Goal: Browse casually

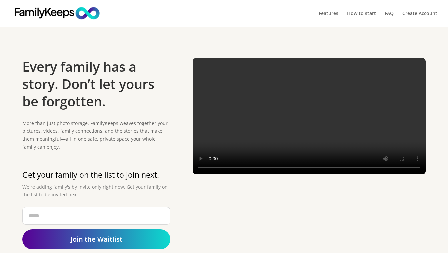
click at [211, 175] on video at bounding box center [309, 116] width 233 height 117
click at [209, 175] on video at bounding box center [309, 116] width 233 height 117
click at [211, 175] on video at bounding box center [309, 116] width 233 height 117
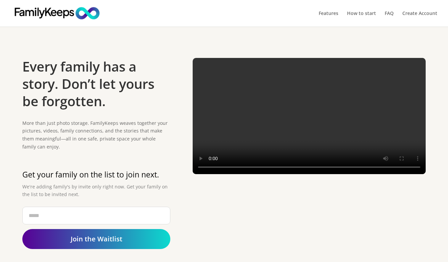
click at [146, 57] on div "Every family has a story. Don’t let yours be forgotten. More than just photo st…" at bounding box center [223, 158] width 403 height 218
click at [288, 171] on video at bounding box center [309, 116] width 233 height 117
click at [285, 161] on video at bounding box center [309, 116] width 233 height 117
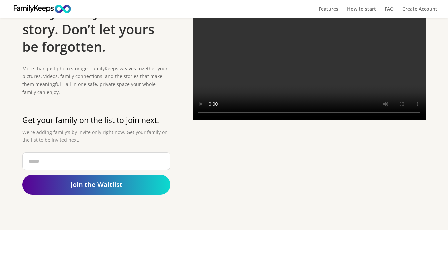
scroll to position [46, 0]
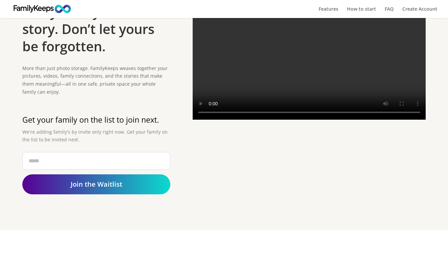
click at [307, 72] on video at bounding box center [309, 61] width 233 height 117
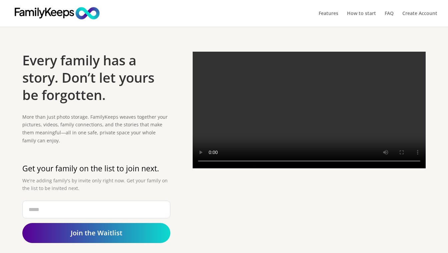
scroll to position [9, 0]
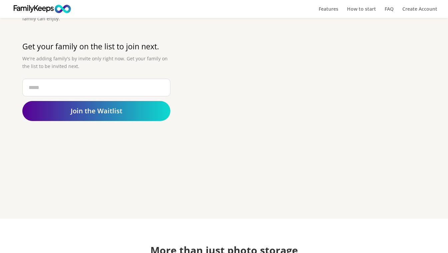
scroll to position [120, 0]
click at [271, 18] on div at bounding box center [234, 9] width 448 height 18
click at [268, 34] on div at bounding box center [309, 60] width 233 height 262
